Goal: Task Accomplishment & Management: Manage account settings

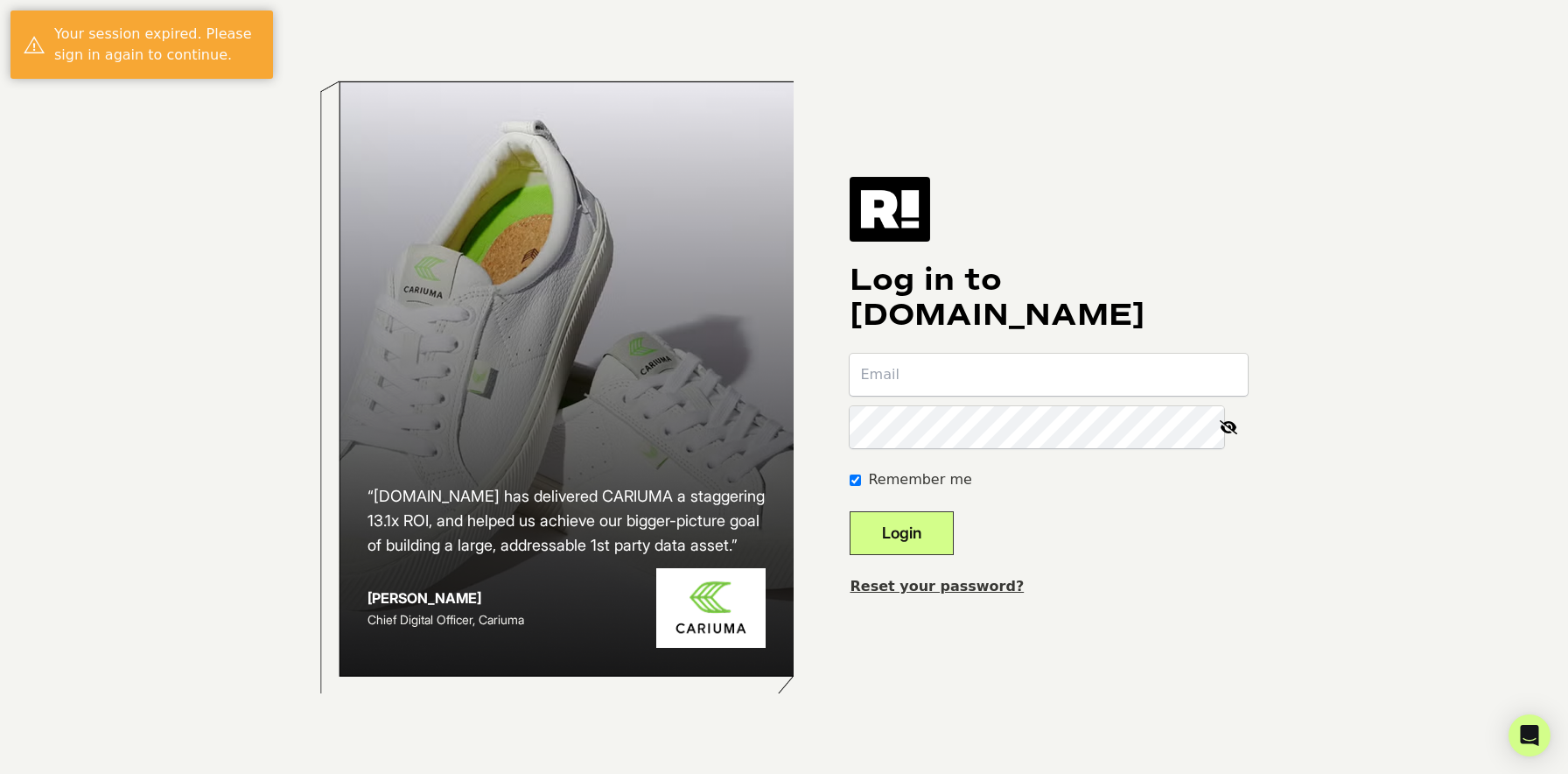
type input "christine.mlisi@gmail.com"
click at [934, 528] on button "Login" at bounding box center [901, 532] width 104 height 44
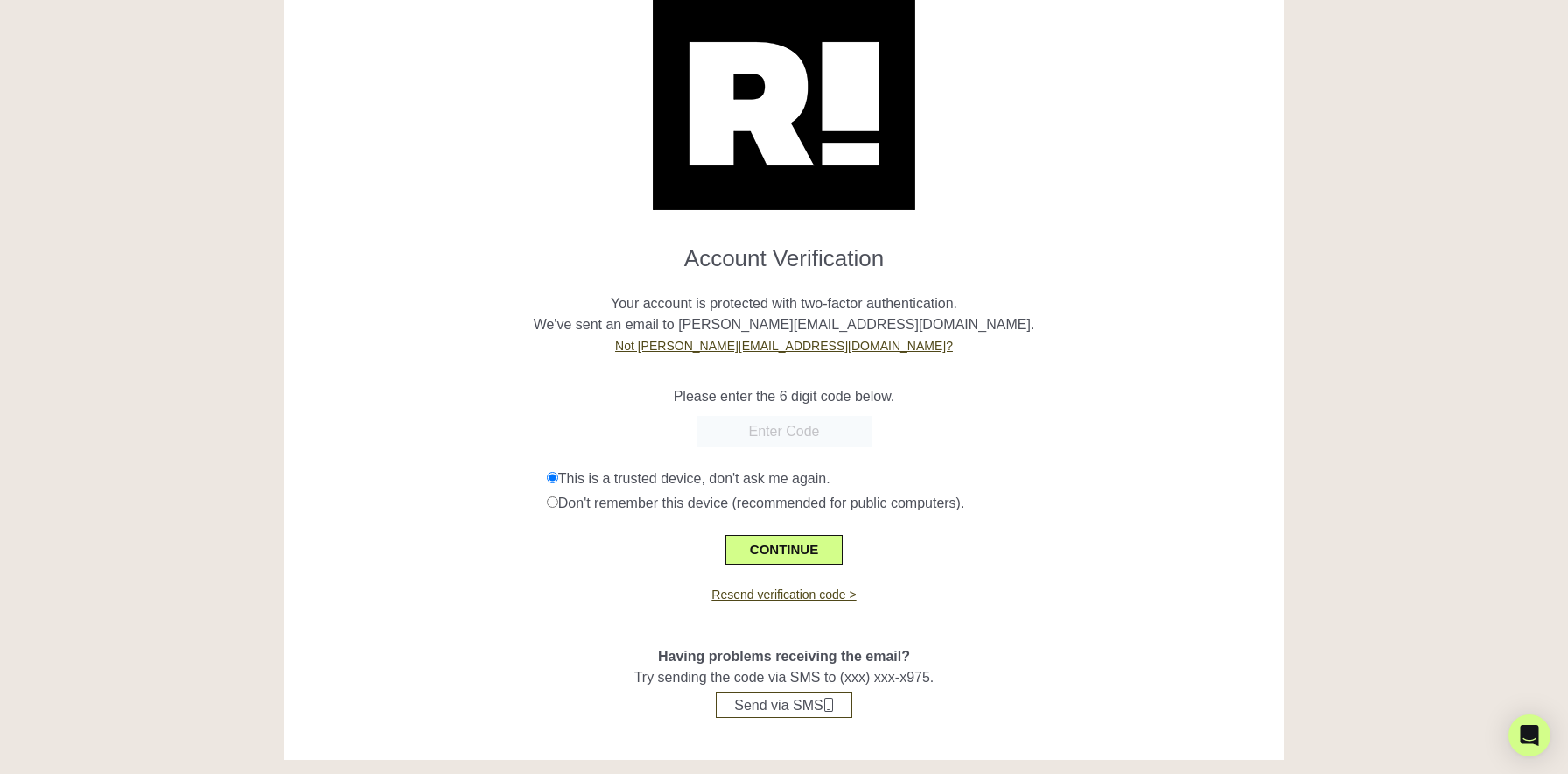
scroll to position [67, 0]
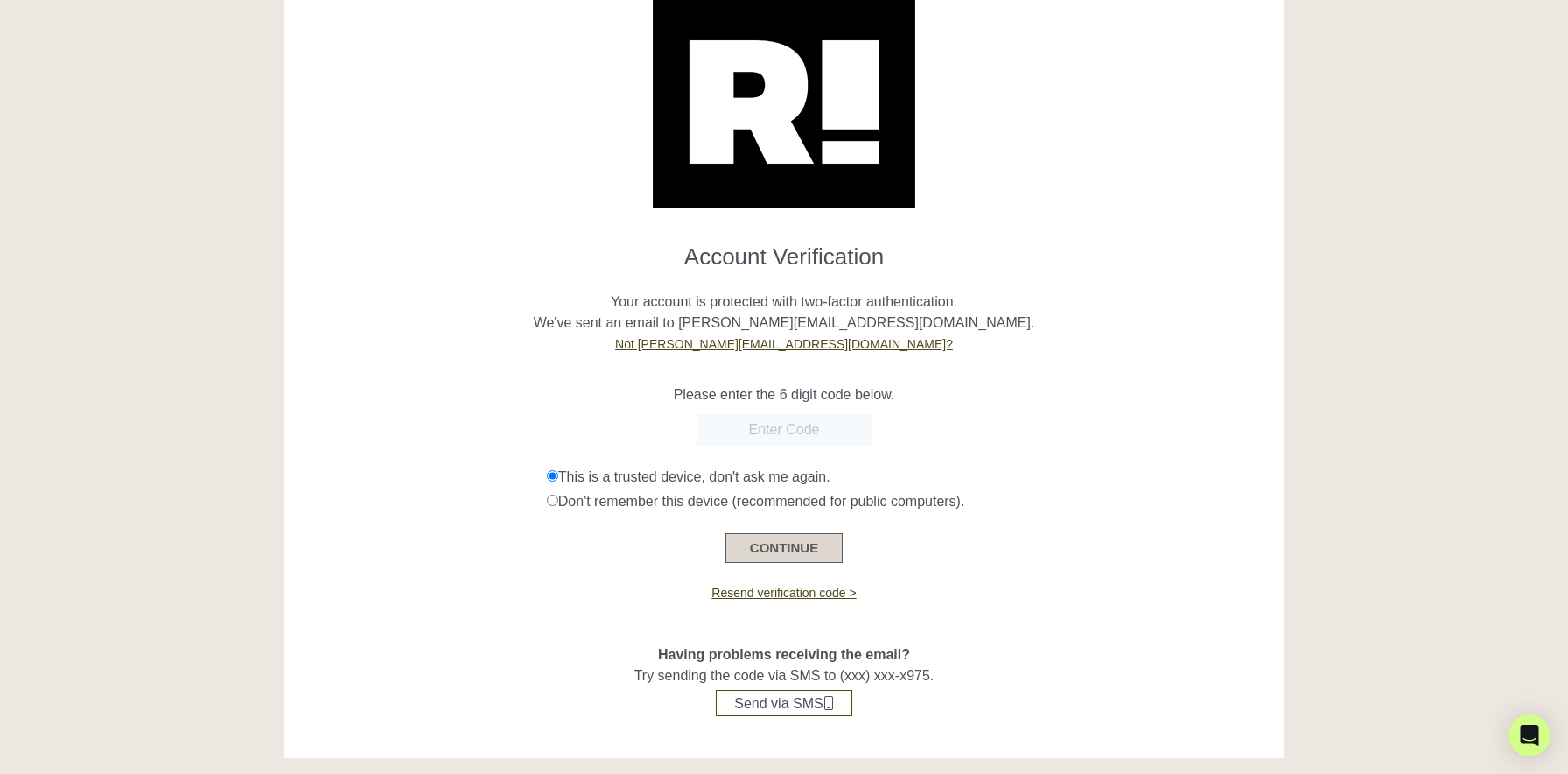
click at [795, 542] on button "CONTINUE" at bounding box center [784, 548] width 117 height 29
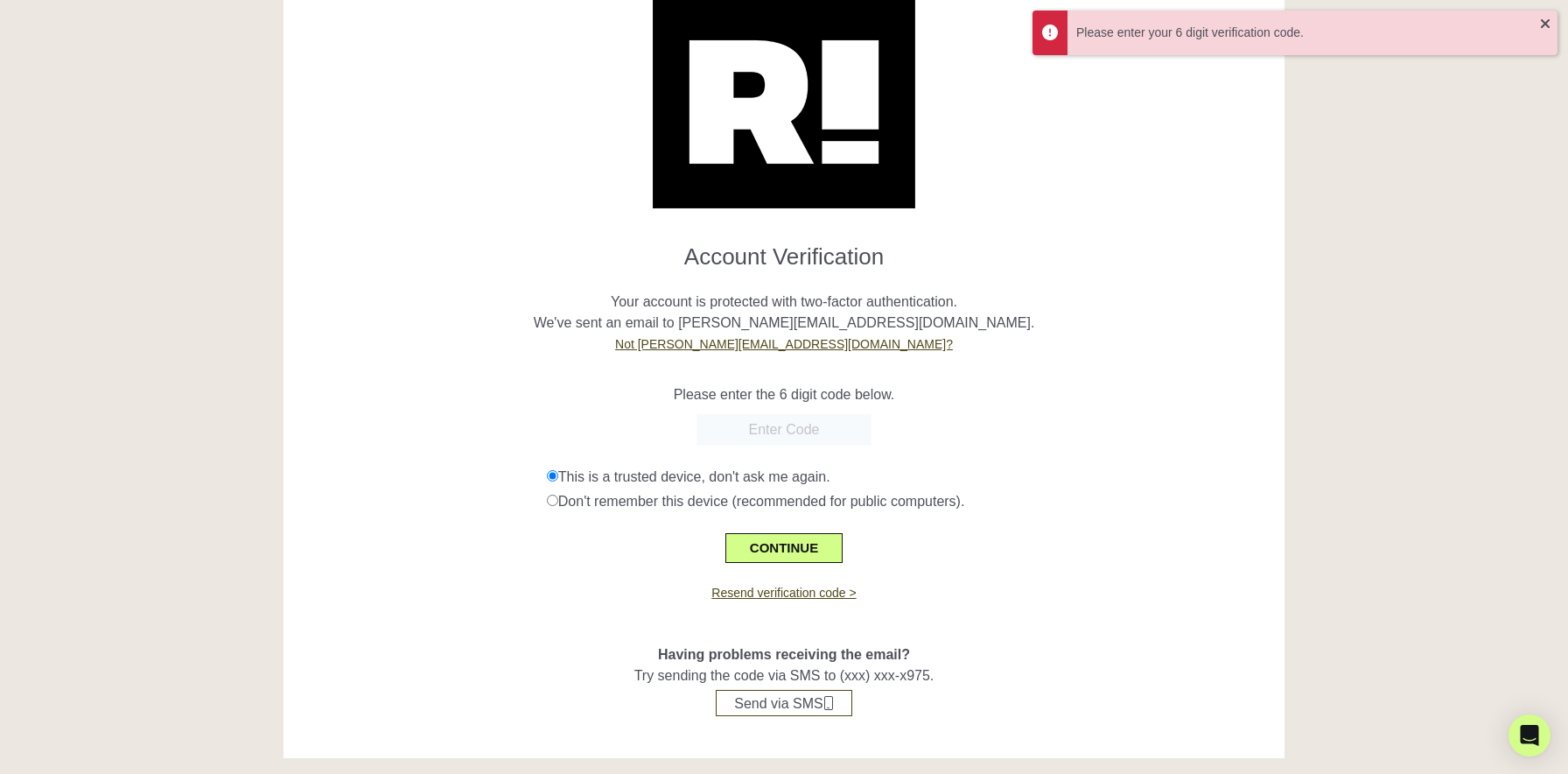
click at [771, 419] on input "text" at bounding box center [784, 430] width 175 height 31
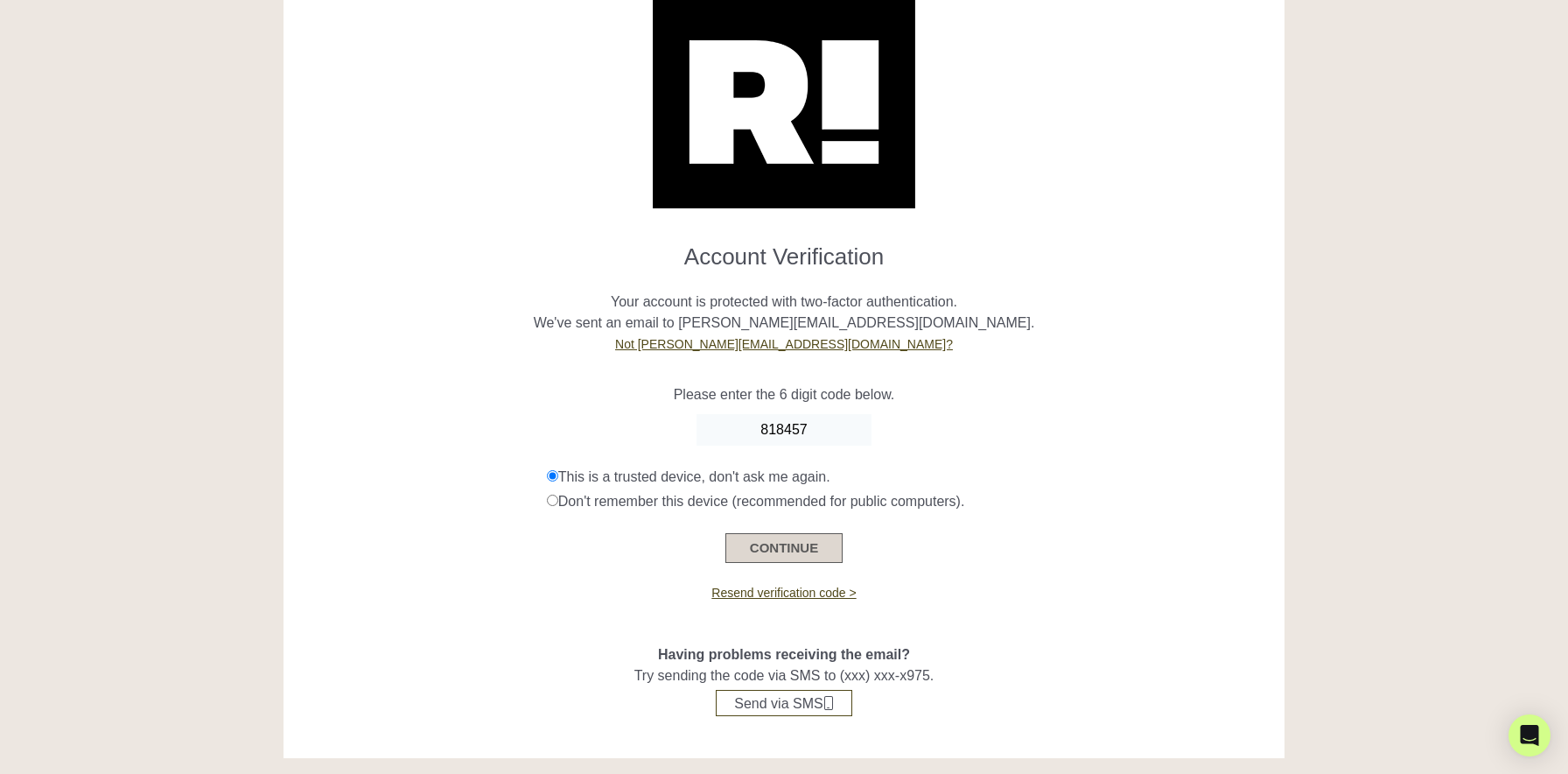
type input "818457"
click at [780, 549] on button "CONTINUE" at bounding box center [784, 548] width 117 height 29
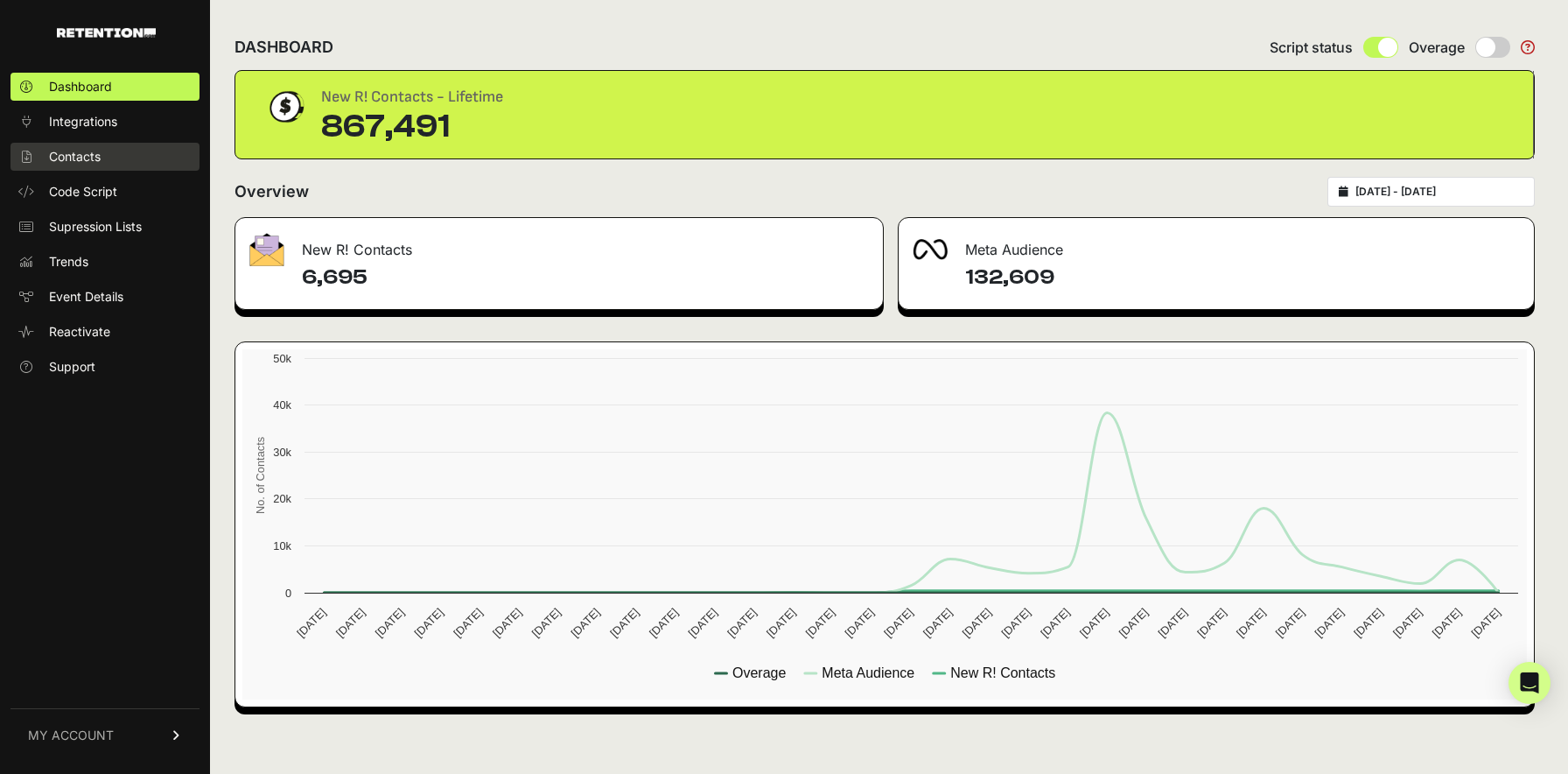
click at [94, 158] on span "Contacts" at bounding box center [75, 157] width 52 height 18
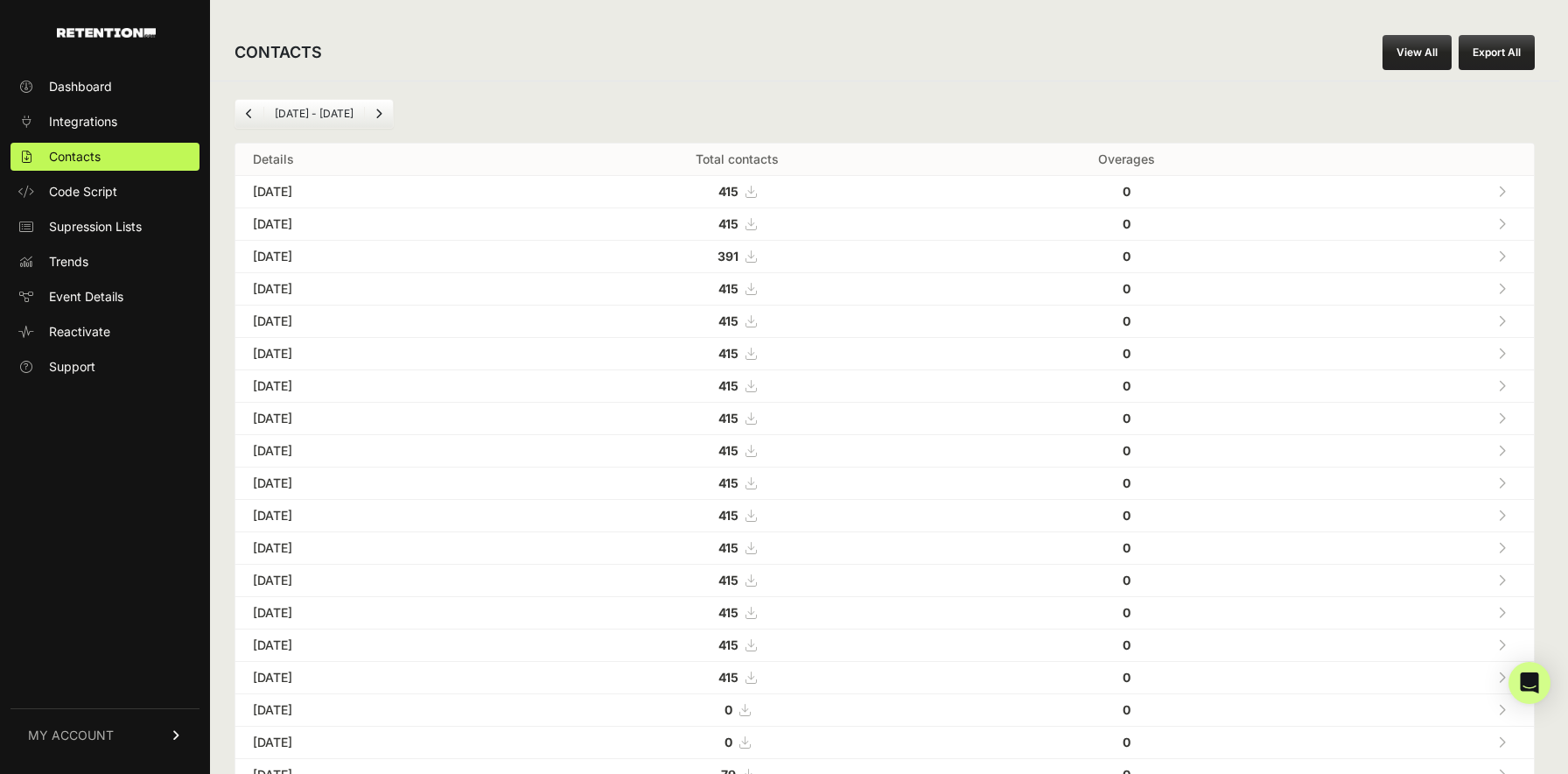
click at [756, 190] on icon at bounding box center [750, 192] width 11 height 12
click at [756, 225] on icon at bounding box center [750, 224] width 11 height 12
click at [756, 253] on icon at bounding box center [750, 256] width 11 height 12
click at [756, 288] on icon at bounding box center [750, 289] width 11 height 12
click at [756, 323] on icon at bounding box center [750, 321] width 11 height 12
